Goal: Information Seeking & Learning: Learn about a topic

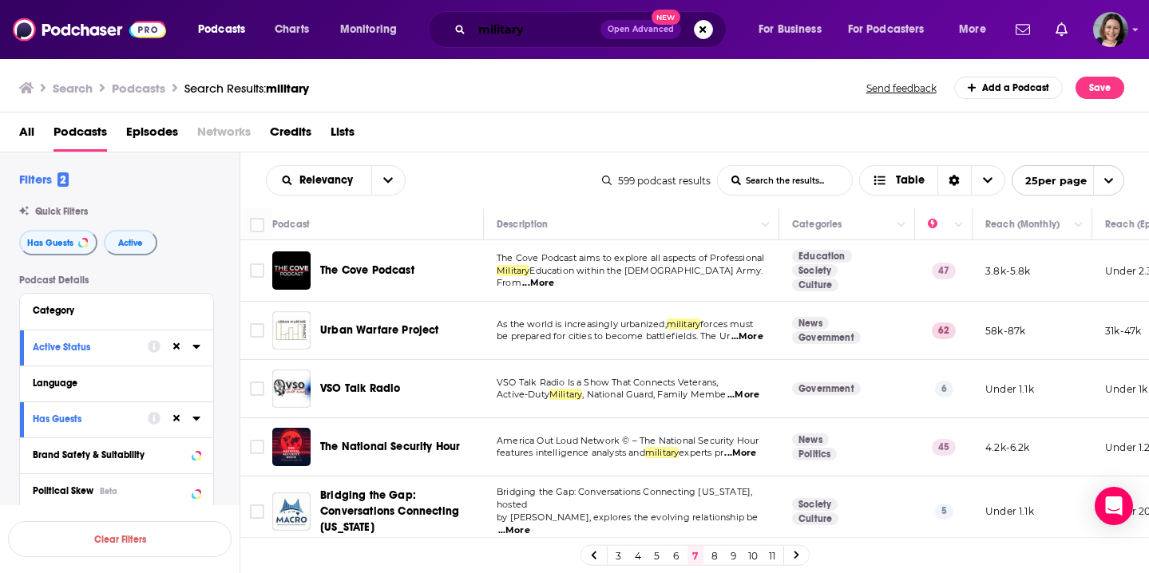
scroll to position [837, 0]
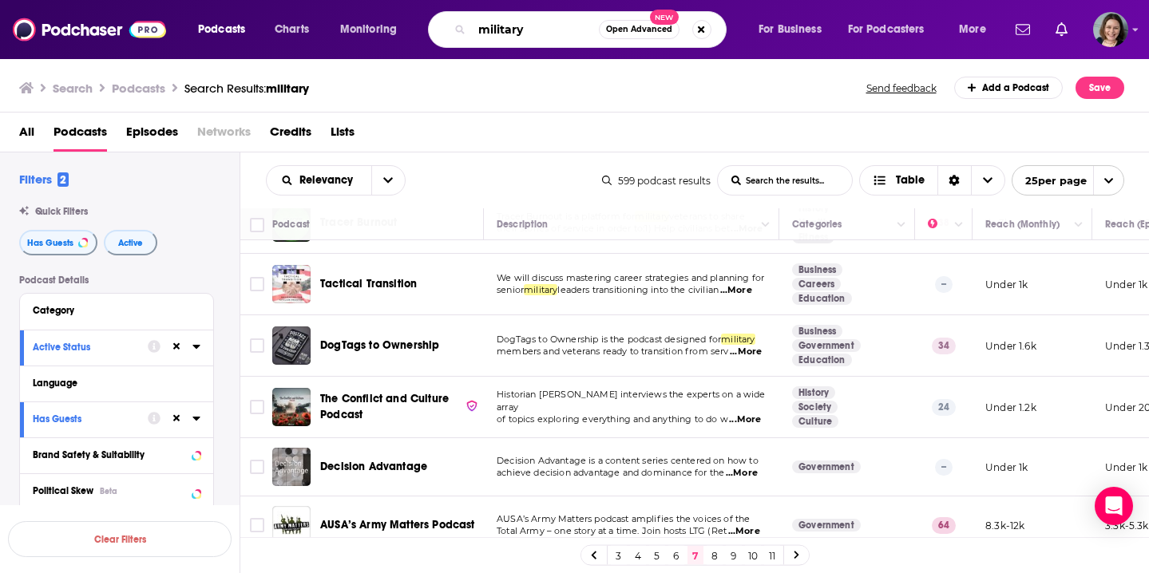
drag, startPoint x: 529, startPoint y: 35, endPoint x: 450, endPoint y: 33, distance: 79.1
click at [450, 33] on div "military Open Advanced New" at bounding box center [577, 29] width 299 height 37
paste input "Regenerative Agriculture"
type input "Regenerative Agriculture"
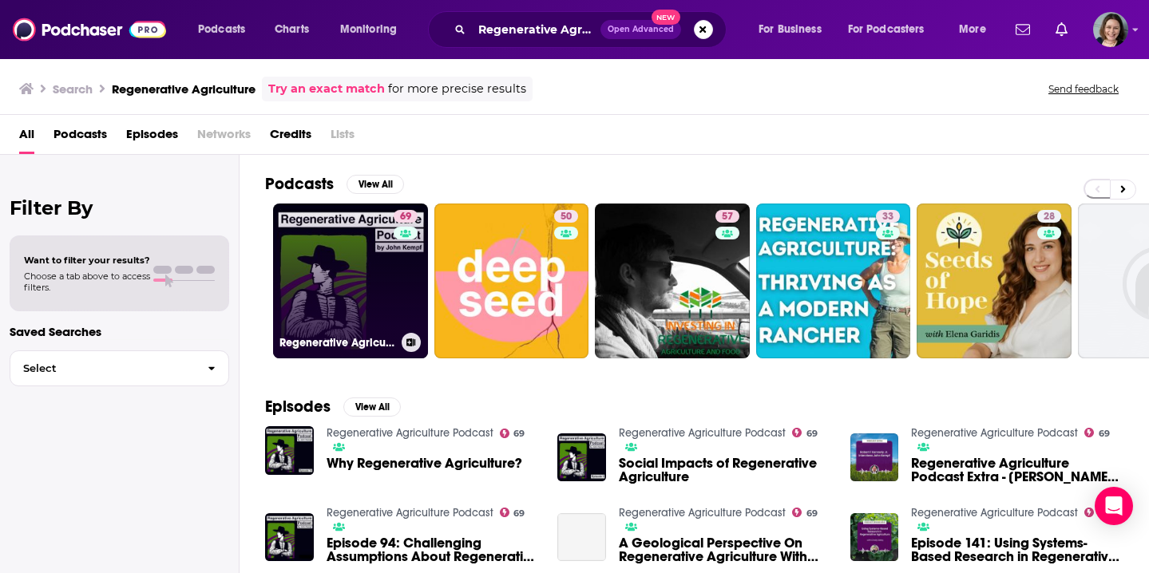
click at [376, 287] on link "69 Regenerative Agriculture Podcast" at bounding box center [350, 281] width 155 height 155
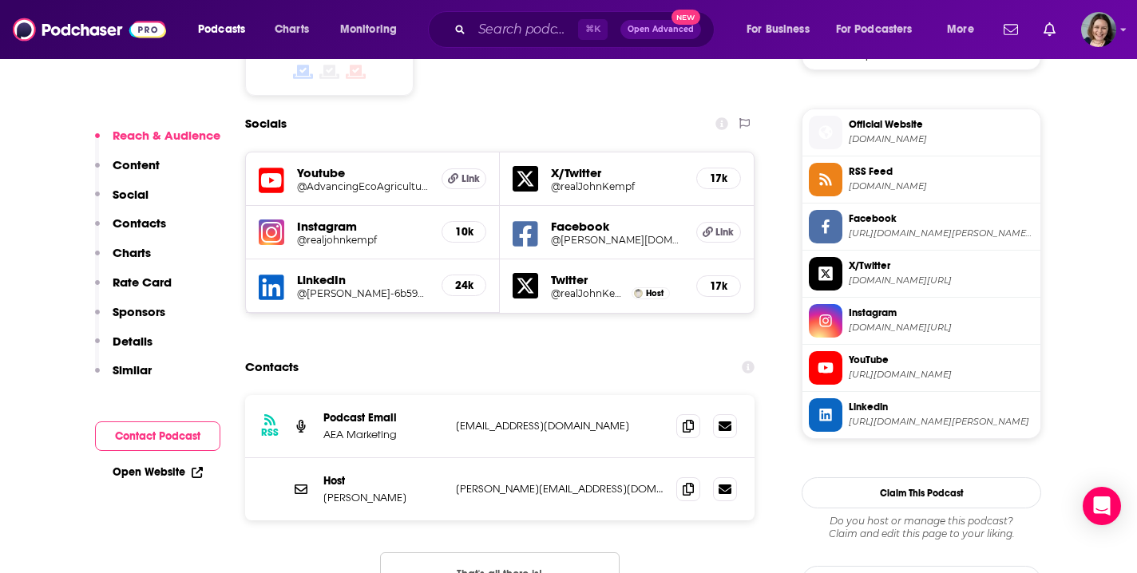
scroll to position [1290, 0]
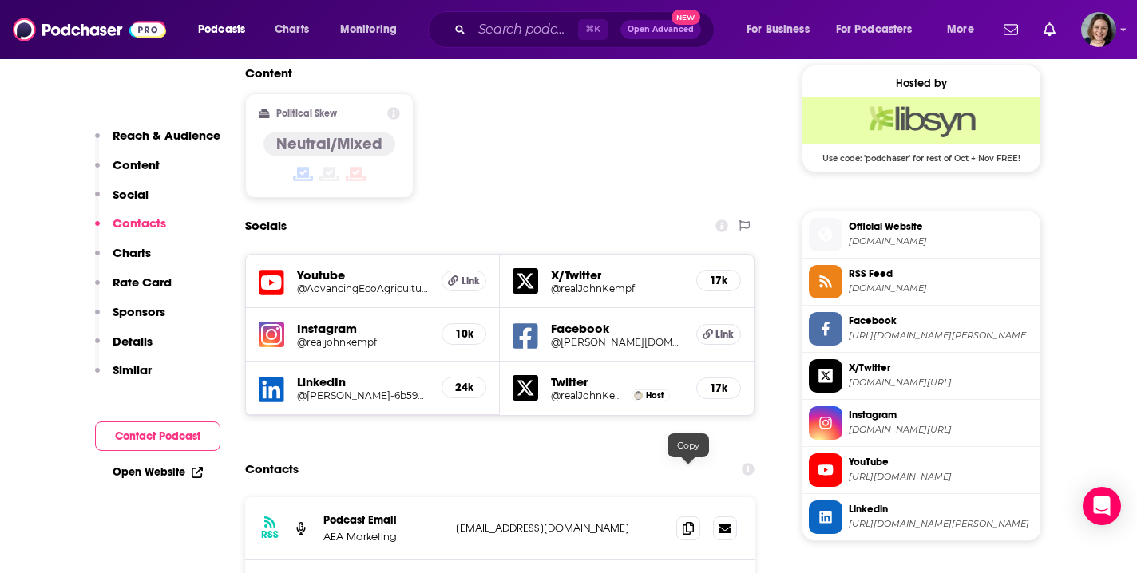
click at [517, 36] on input "Search podcasts, credits, & more..." at bounding box center [525, 30] width 106 height 26
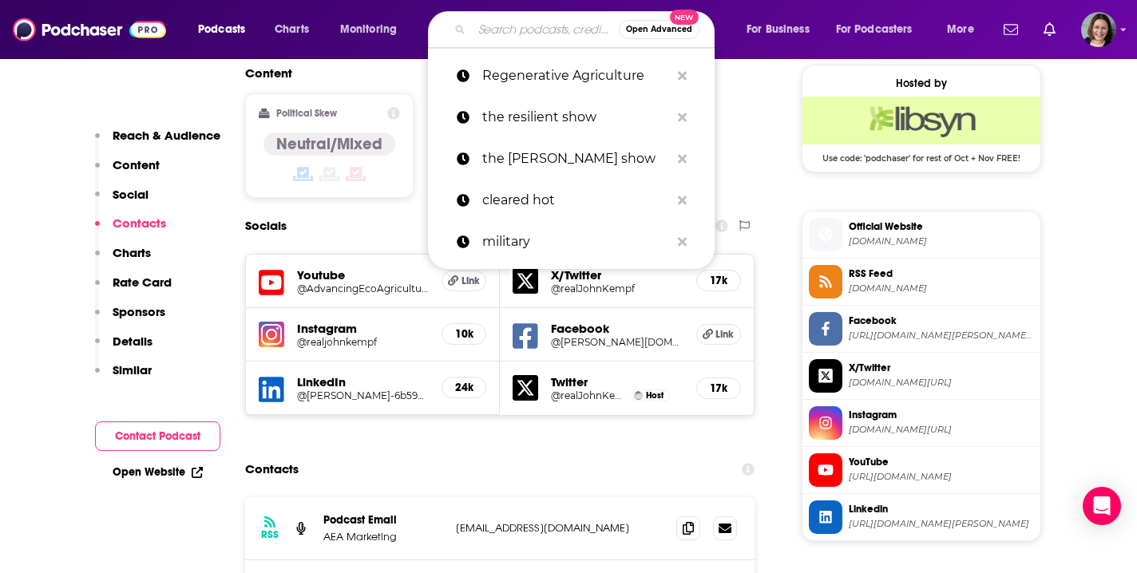
paste input "Crop Cast by BW Fusion"
type input "Crop Cast by BW Fusion"
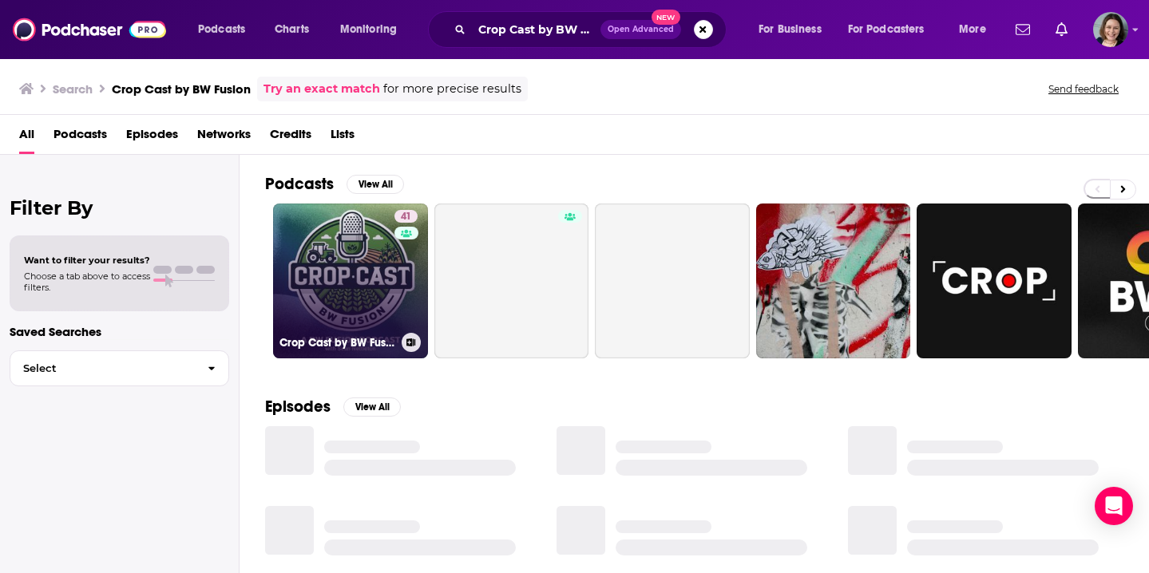
click at [369, 279] on link "41 Crop Cast by BW Fusion" at bounding box center [350, 281] width 155 height 155
